Goal: Find contact information: Find contact information

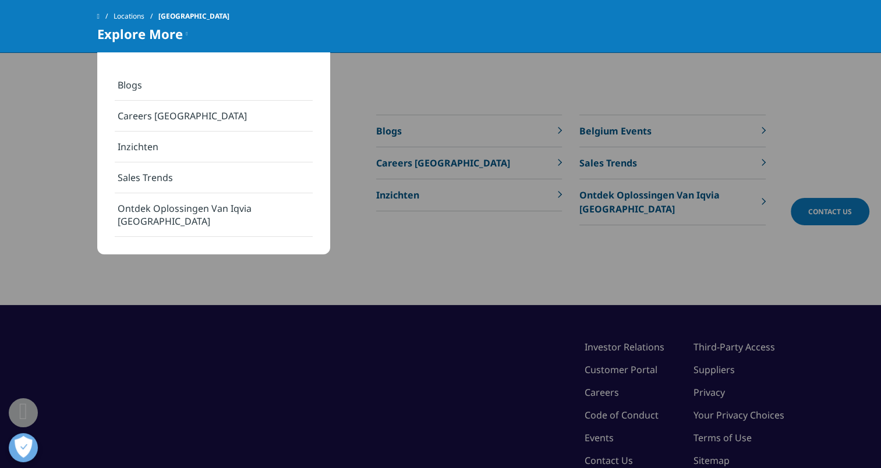
scroll to position [3960, 0]
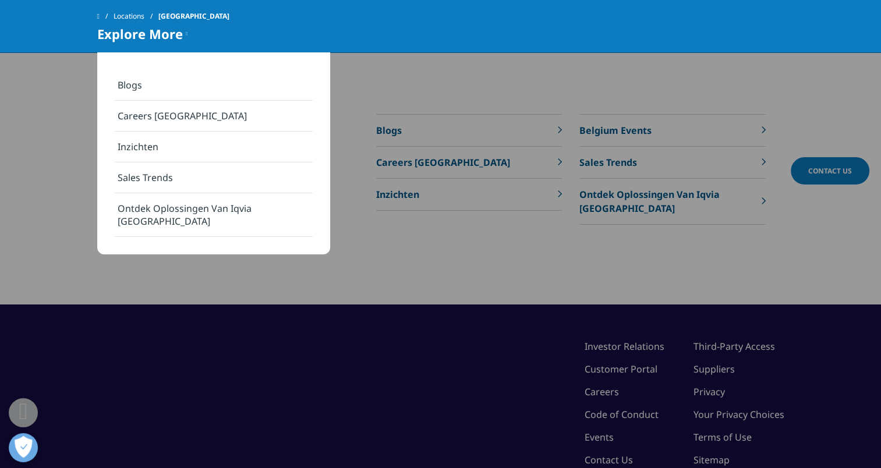
click at [798, 382] on div "©2025 IQVIA Inc, All Rights Reserved. Investor Relations Customer Portal Career…" at bounding box center [440, 422] width 881 height 237
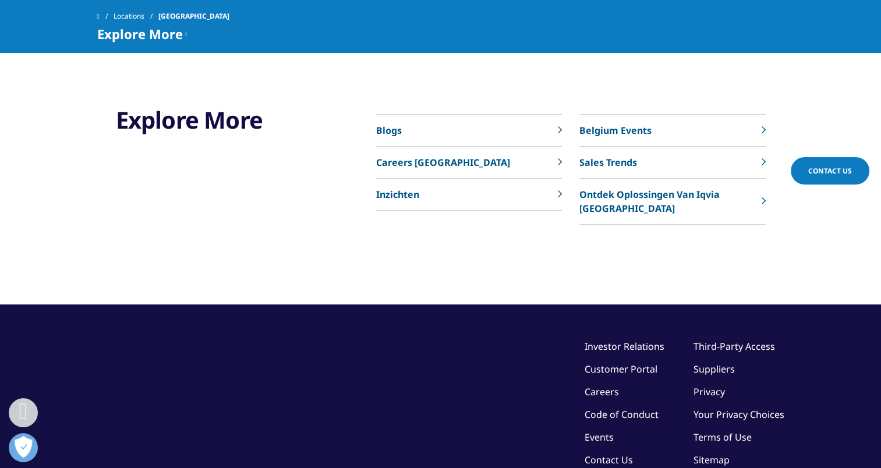
click at [598, 454] on link "Contact Us" at bounding box center [608, 460] width 48 height 13
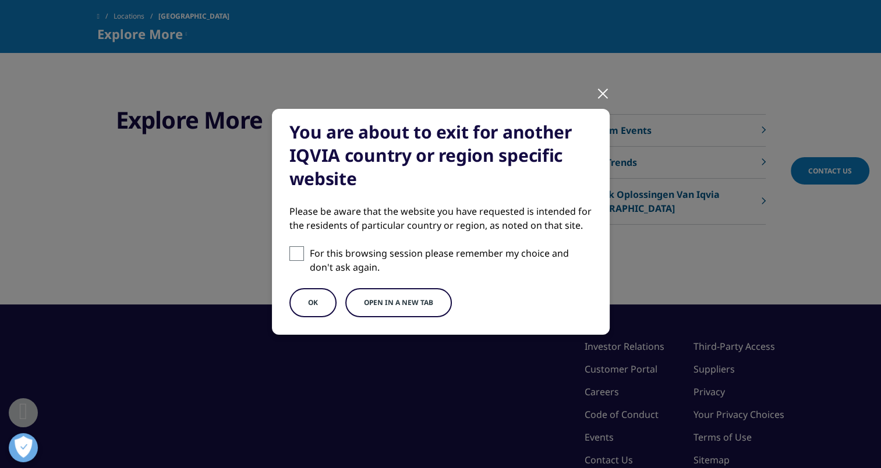
click at [296, 255] on span at bounding box center [296, 253] width 15 height 15
click at [296, 255] on input "For this browsing session please remember my choice and don't ask again." at bounding box center [296, 253] width 15 height 15
checkbox input "true"
click at [312, 303] on button "OK" at bounding box center [312, 302] width 47 height 29
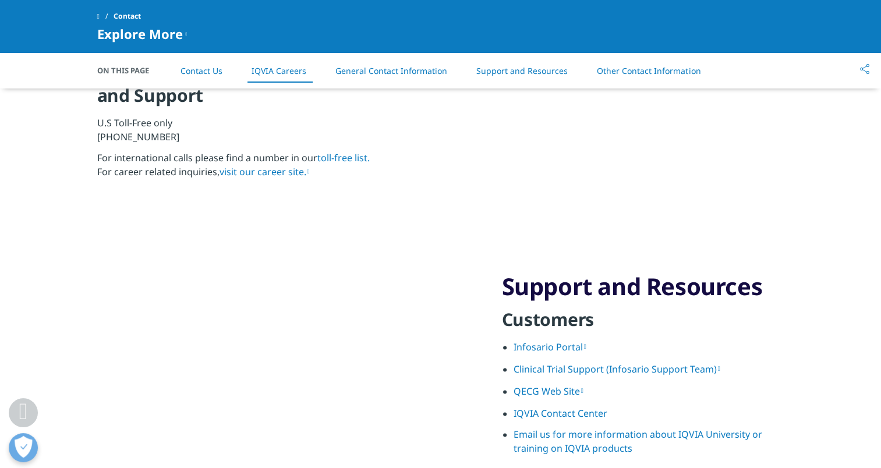
scroll to position [1175, 0]
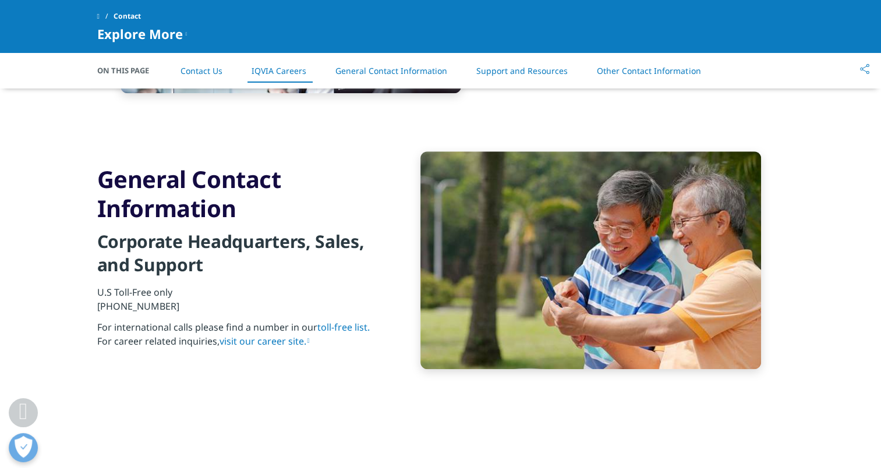
click at [254, 325] on p "For international calls please find a number in our toll-free list. For career …" at bounding box center [238, 338] width 282 height 36
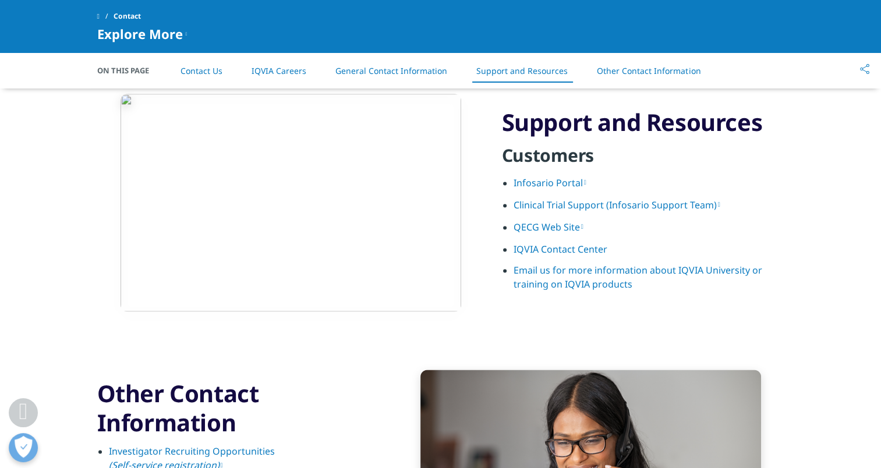
scroll to position [1753, 0]
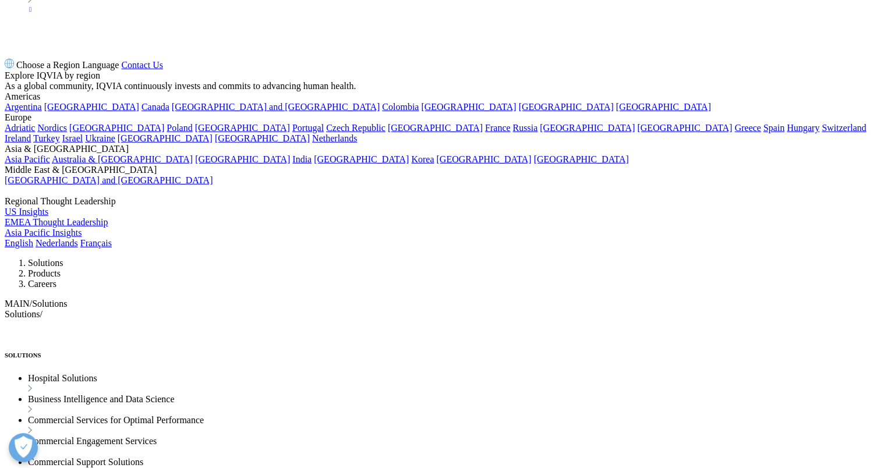
scroll to position [3416, 0]
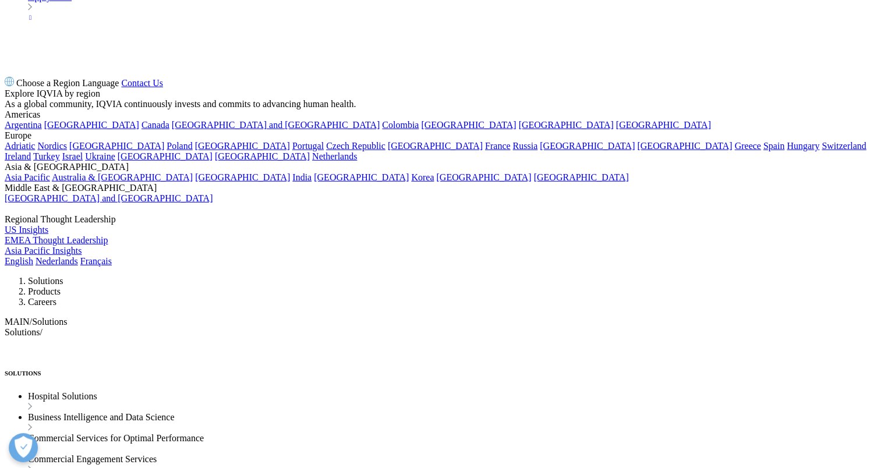
drag, startPoint x: 299, startPoint y: 204, endPoint x: 230, endPoint y: 203, distance: 69.3
copy p "+32 2 627 32 11"
